Goal: Use online tool/utility: Utilize a website feature to perform a specific function

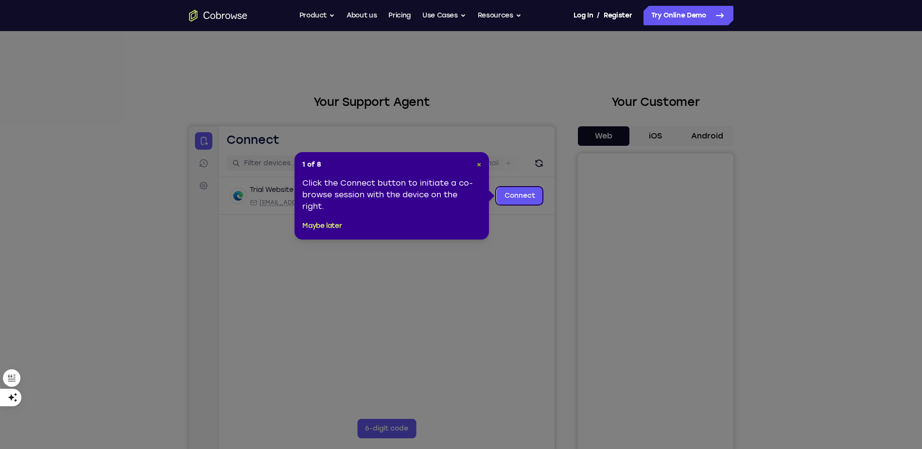
click at [477, 166] on span "×" at bounding box center [479, 164] width 4 height 8
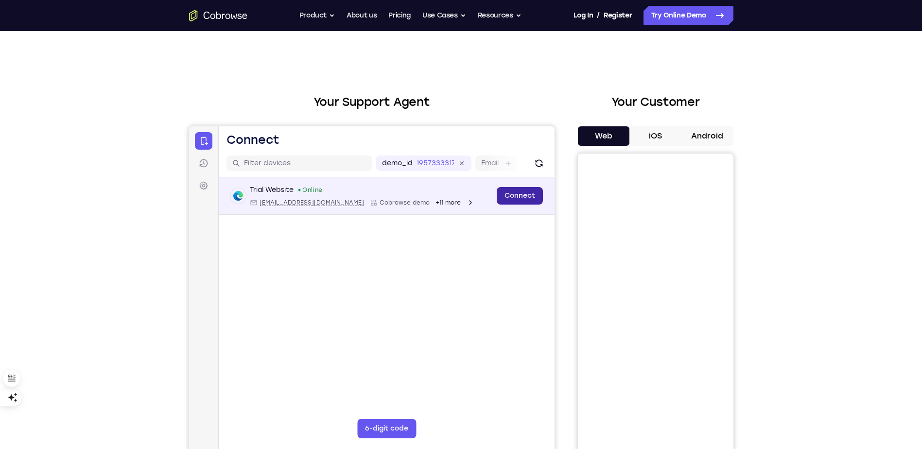
click at [510, 194] on link "Connect" at bounding box center [519, 196] width 46 height 18
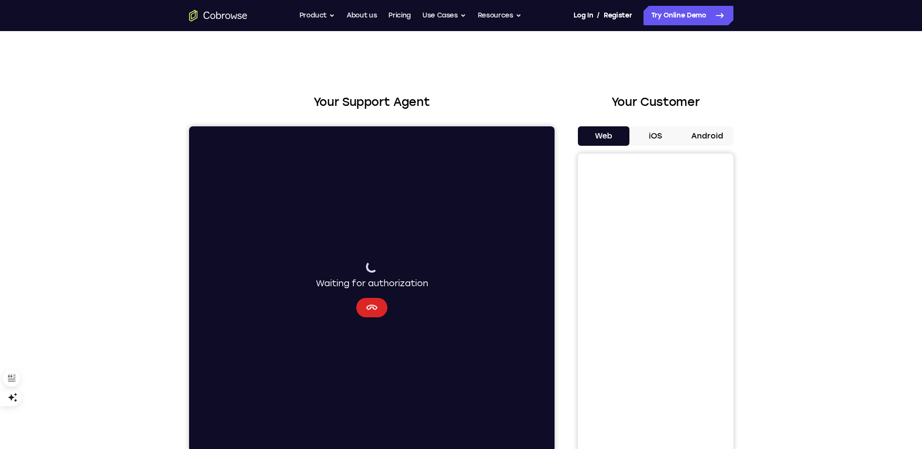
click at [382, 310] on button "Cancel" at bounding box center [371, 307] width 31 height 19
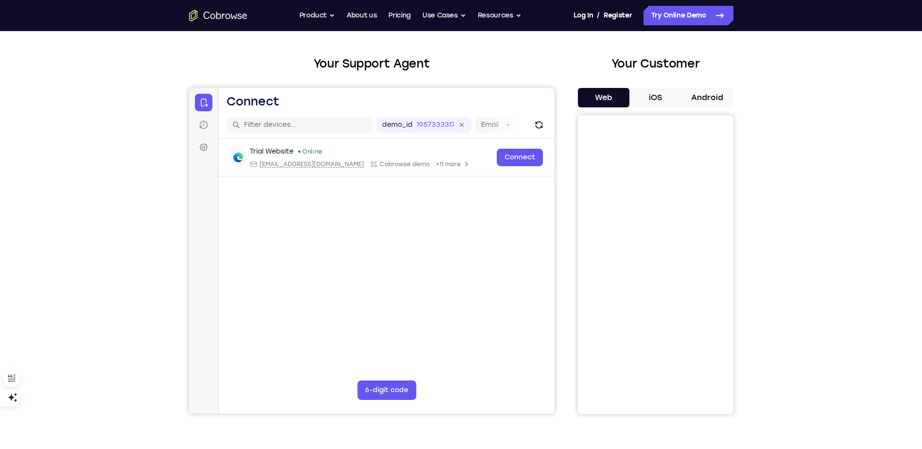
scroll to position [97, 0]
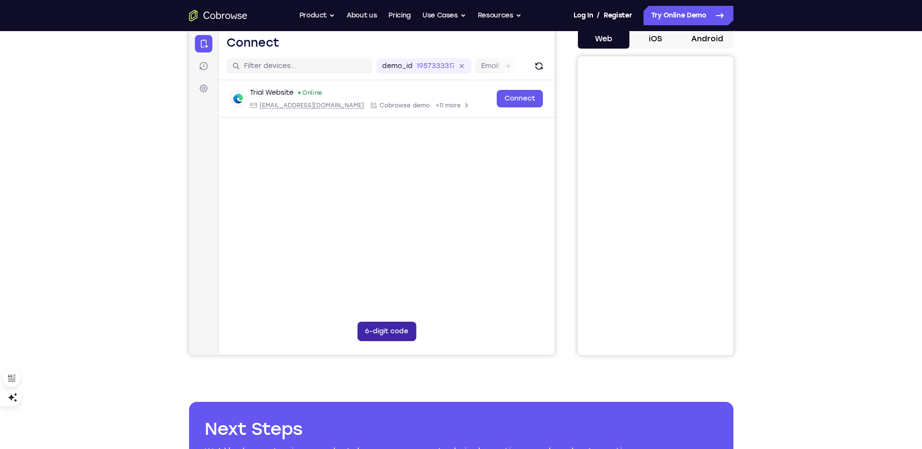
click at [402, 331] on button "6-digit code" at bounding box center [386, 331] width 59 height 19
type input "3"
type input "5"
type input "3"
type input "0"
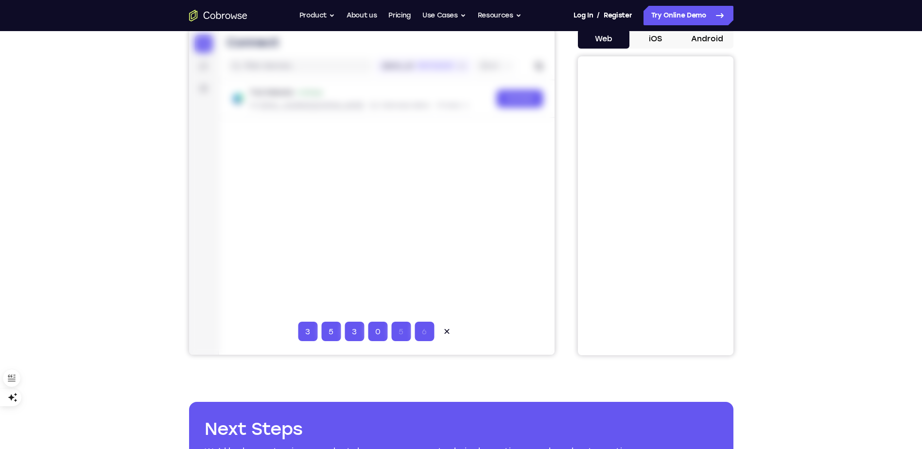
type input "0"
type input "3"
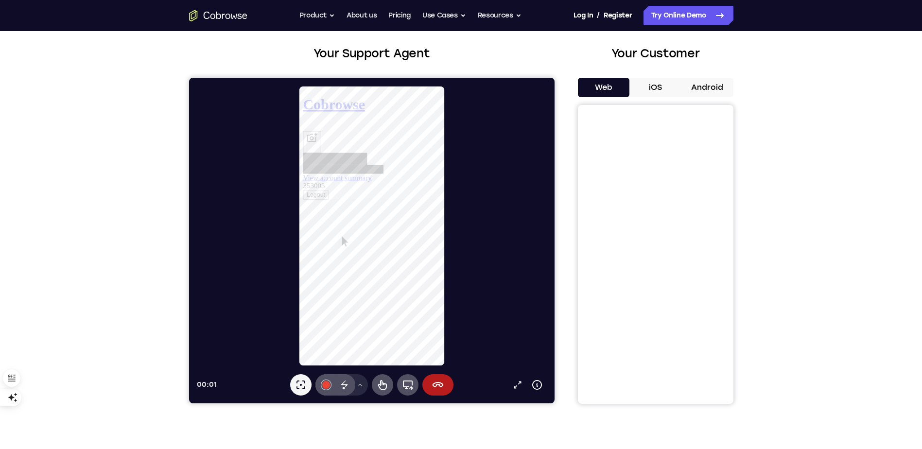
scroll to position [0, 0]
click at [126, 257] on div "Your Support Agent Your Customer Web iOS Android Next Steps We’d be happy to gi…" at bounding box center [461, 302] width 922 height 641
click at [654, 87] on button "iOS" at bounding box center [656, 87] width 52 height 19
click at [606, 87] on button "Web" at bounding box center [604, 87] width 52 height 19
